Goal: Complete application form

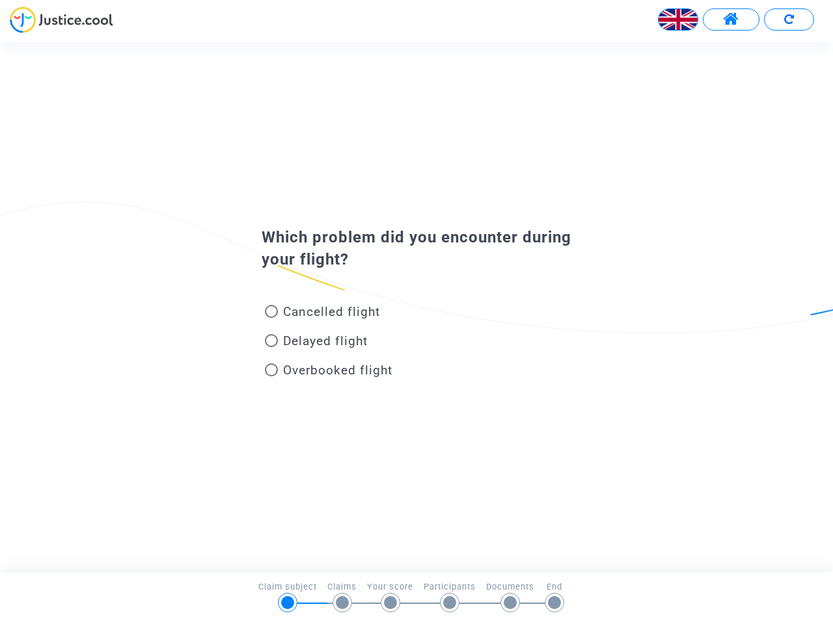
click at [678, 20] on img at bounding box center [677, 19] width 39 height 39
click at [730, 20] on span at bounding box center [731, 19] width 16 height 17
click at [788, 20] on div at bounding box center [416, 25] width 833 height 36
click at [416, 307] on div "Cancelled flight" at bounding box center [395, 314] width 287 height 29
click at [322, 314] on span "Cancelled flight" at bounding box center [331, 311] width 97 height 15
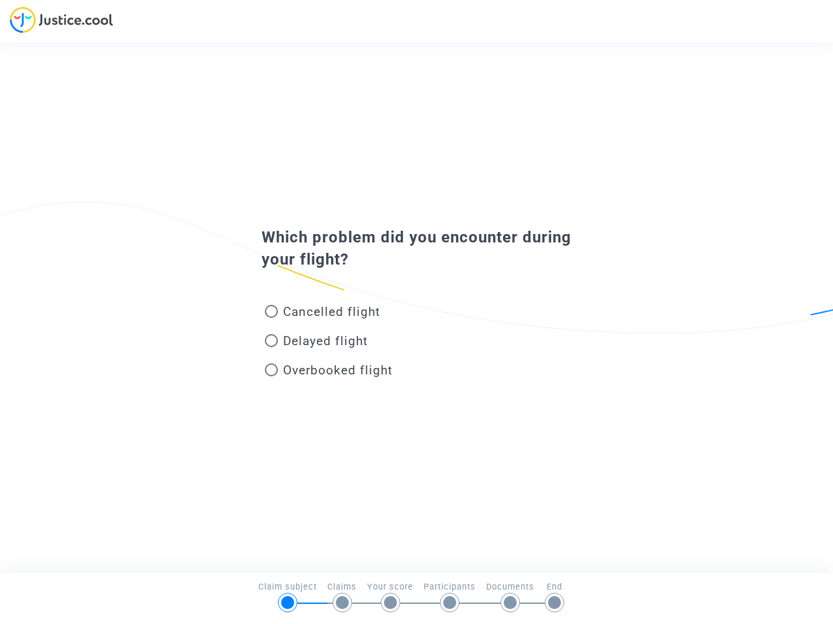
click at [271, 318] on input "Cancelled flight" at bounding box center [271, 318] width 1 height 1
radio input "true"
click at [322, 312] on div "Transfer of your answer..." at bounding box center [416, 312] width 833 height 624
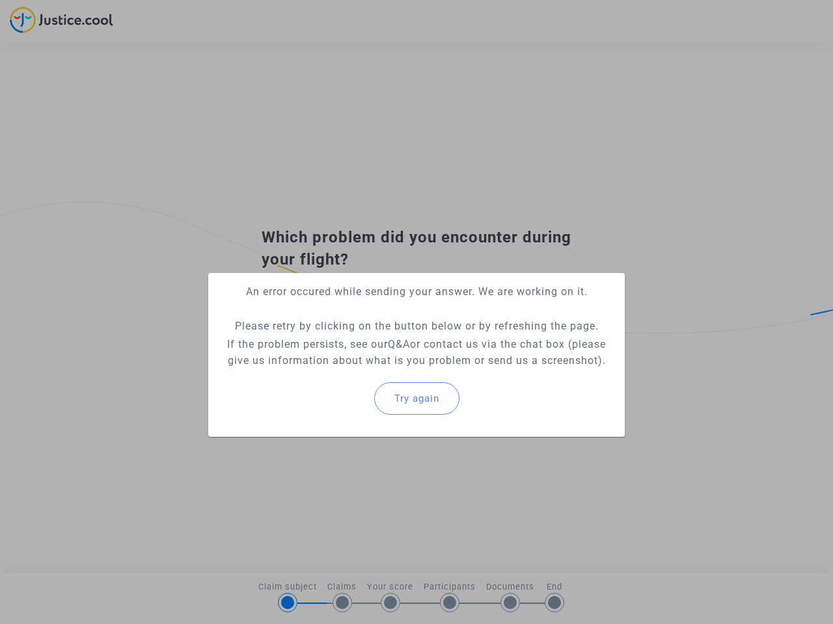
click at [316, 343] on p "If the problem persists, see our Q&A or contact us via the chat box (please giv…" at bounding box center [416, 352] width 395 height 33
click at [316, 341] on p "If the problem persists, see our Q&A or contact us via the chat box (please giv…" at bounding box center [416, 352] width 395 height 33
click at [328, 373] on div "Try again" at bounding box center [416, 399] width 395 height 56
click at [328, 370] on mat-card "An error occured while sending your answer. We are working on it. Please retry …" at bounding box center [416, 355] width 416 height 164
